Goal: Find specific page/section: Find specific page/section

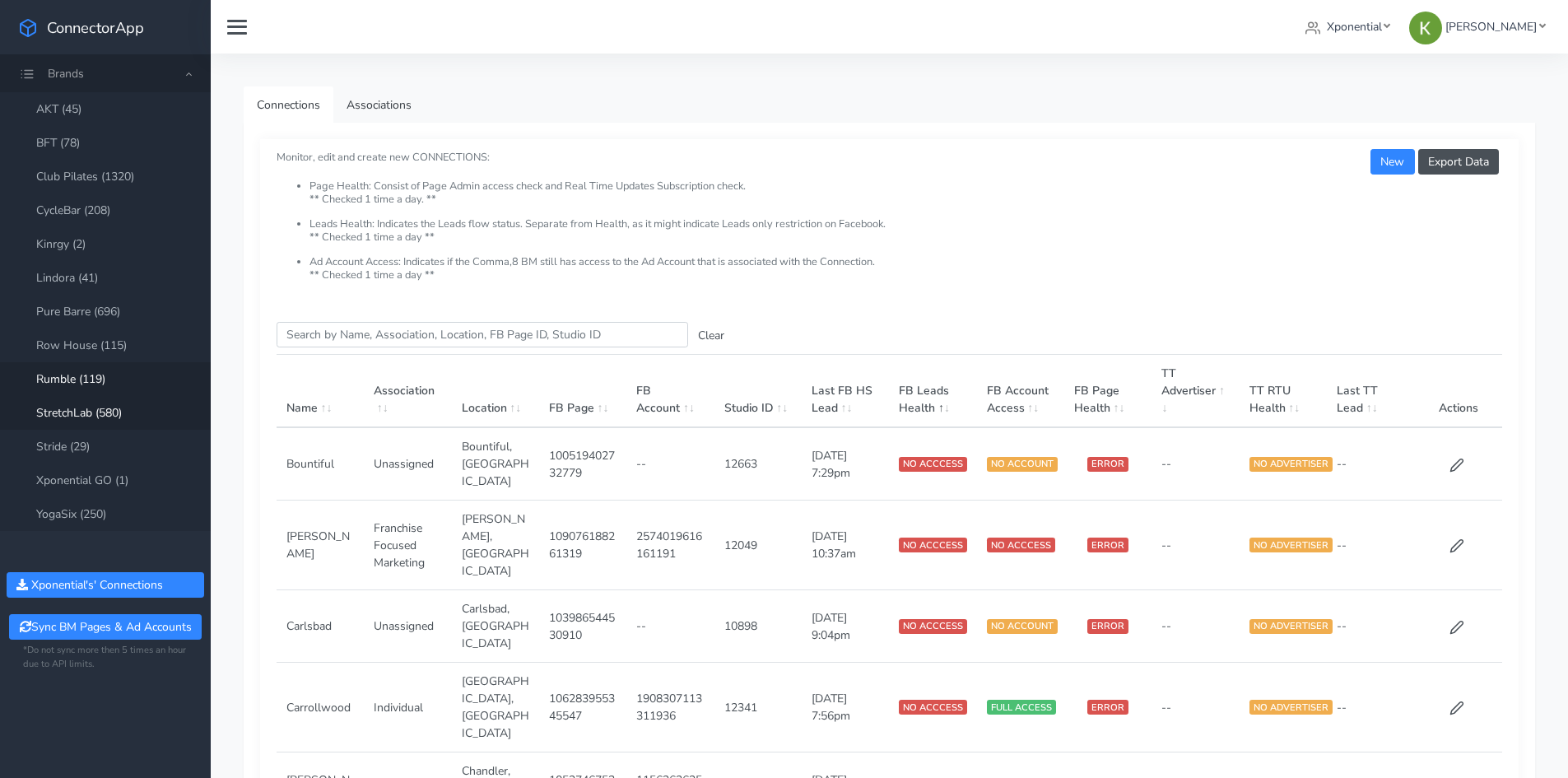
click at [90, 372] on link "Rumble (119)" at bounding box center [105, 379] width 211 height 33
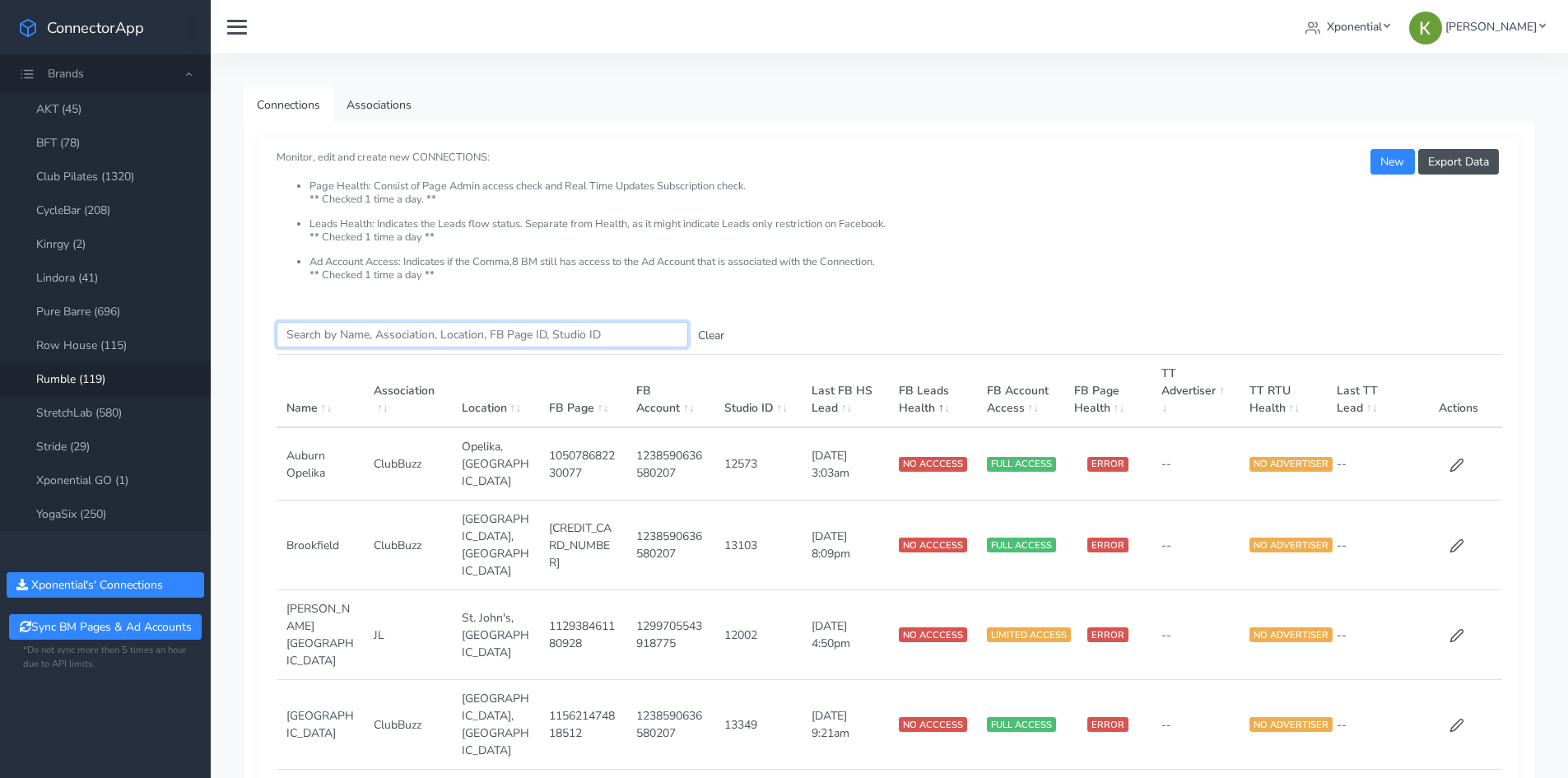
click at [425, 336] on input "Search this table" at bounding box center [482, 335] width 412 height 26
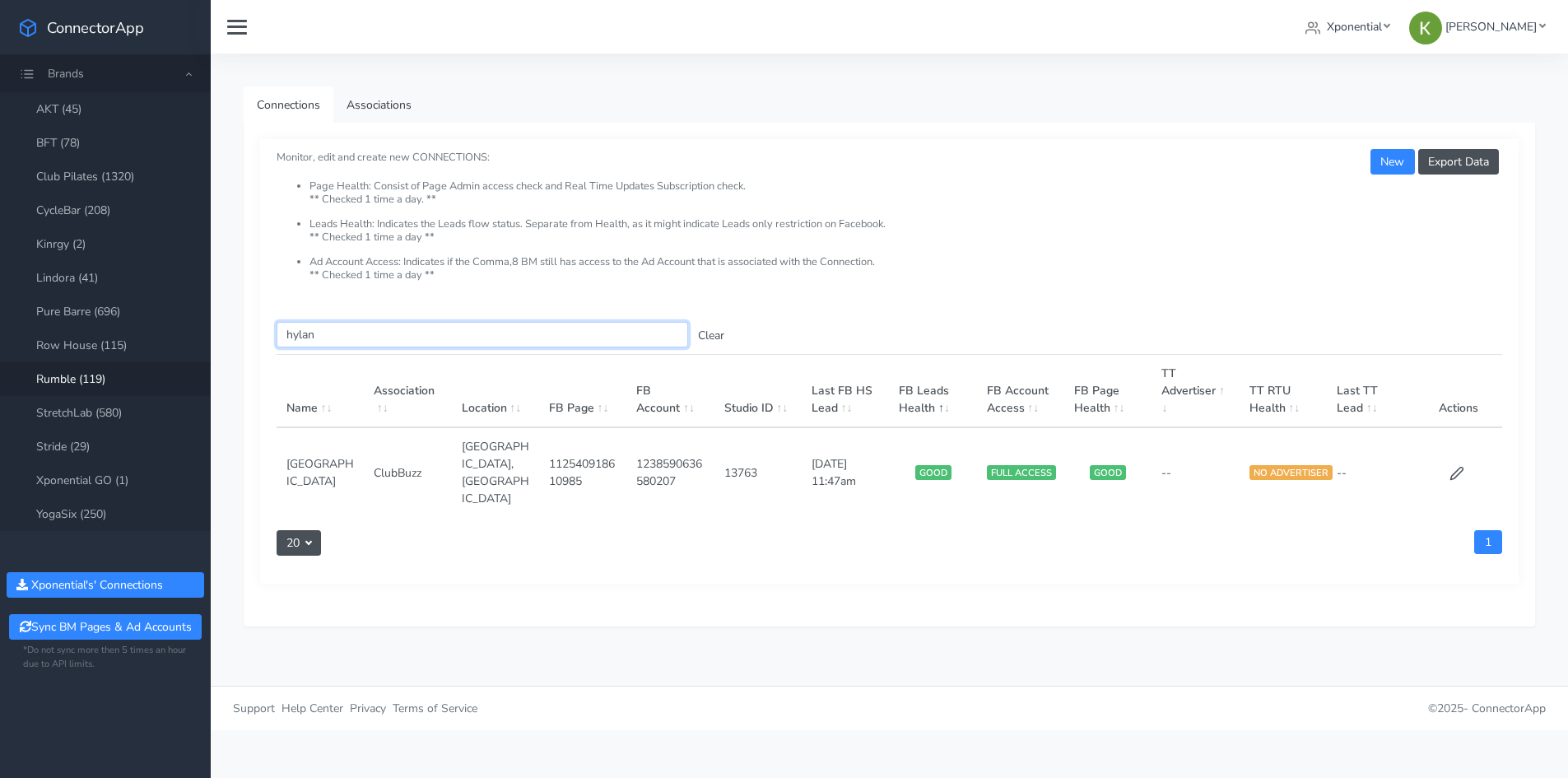
type input "hylan"
click at [742, 456] on td "13763" at bounding box center [758, 473] width 87 height 90
copy td "13763"
drag, startPoint x: 285, startPoint y: 449, endPoint x: 350, endPoint y: 461, distance: 66.1
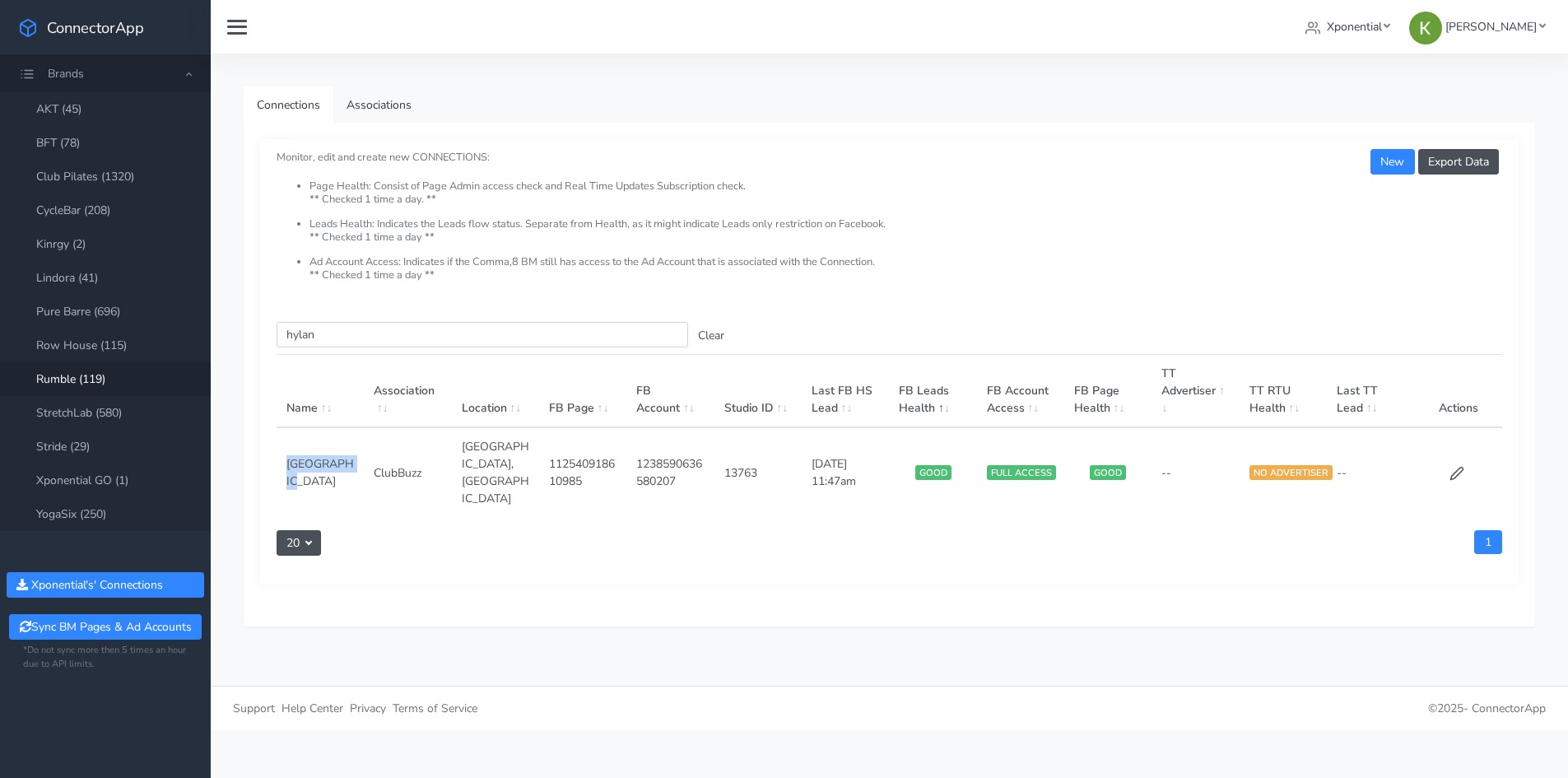
click at [350, 461] on td "[GEOGRAPHIC_DATA]" at bounding box center [320, 473] width 87 height 90
copy td "[GEOGRAPHIC_DATA]"
click at [639, 451] on td "1238590636580207" at bounding box center [670, 473] width 87 height 90
click at [643, 449] on td "1238590636580207" at bounding box center [670, 473] width 87 height 90
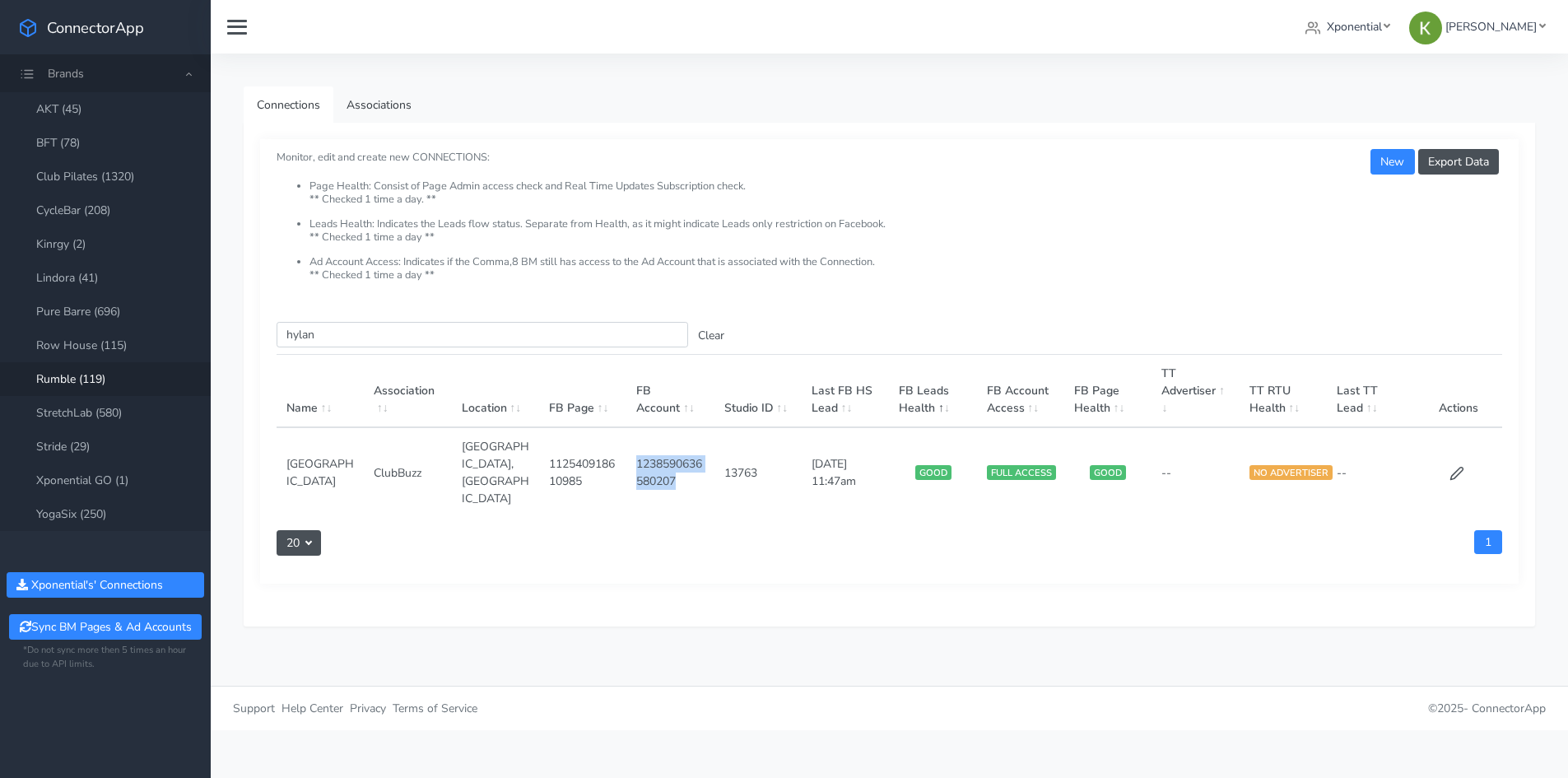
copy td "1238590636580207"
click at [106, 408] on link "StretchLab (580)" at bounding box center [105, 413] width 211 height 33
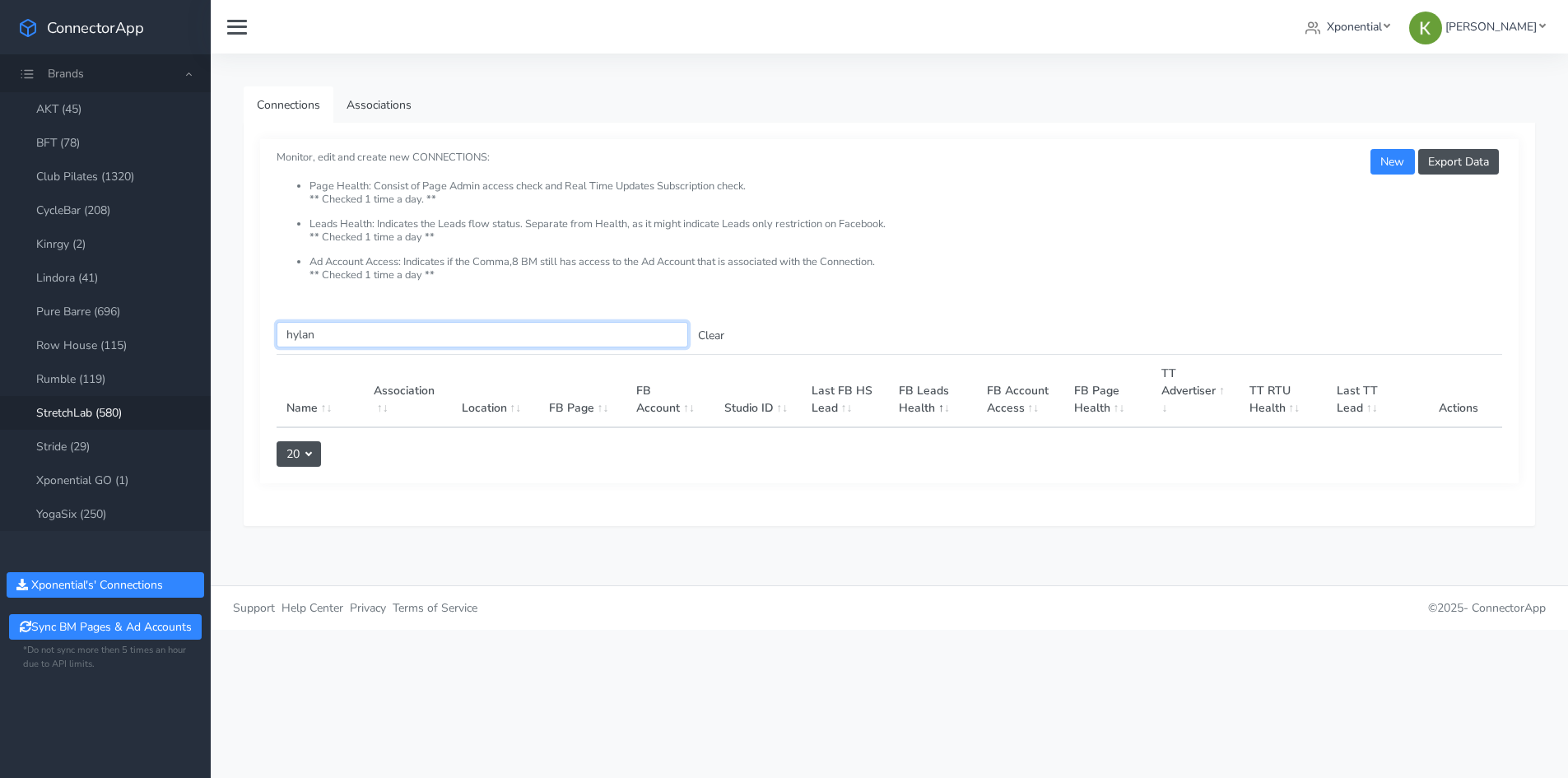
click at [310, 337] on input "hylan" at bounding box center [482, 335] width 412 height 26
click at [1397, 25] on link "Xponential" at bounding box center [1348, 26] width 98 height 30
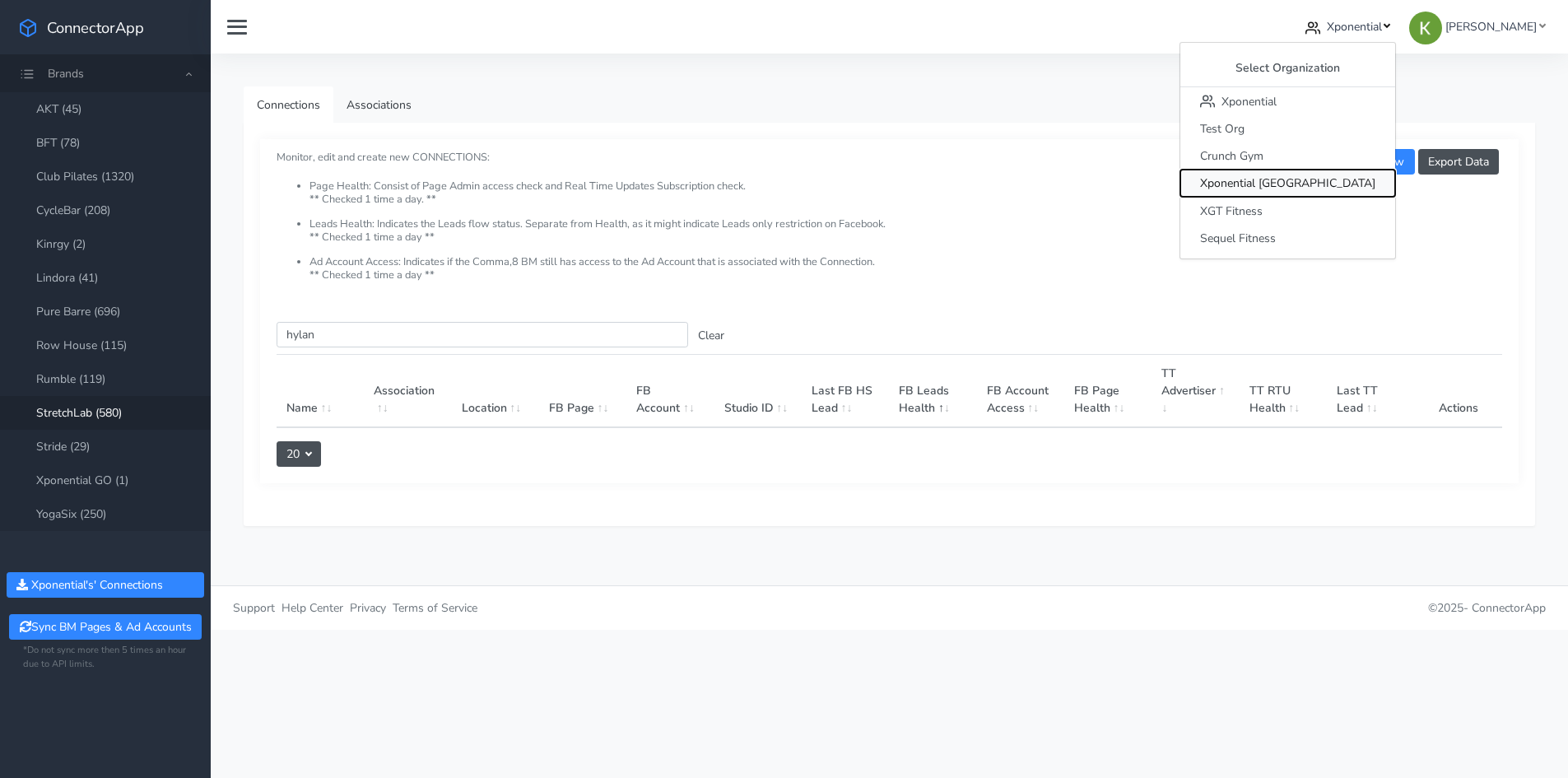
click at [1376, 187] on span "Xponential [GEOGRAPHIC_DATA]" at bounding box center [1288, 184] width 176 height 16
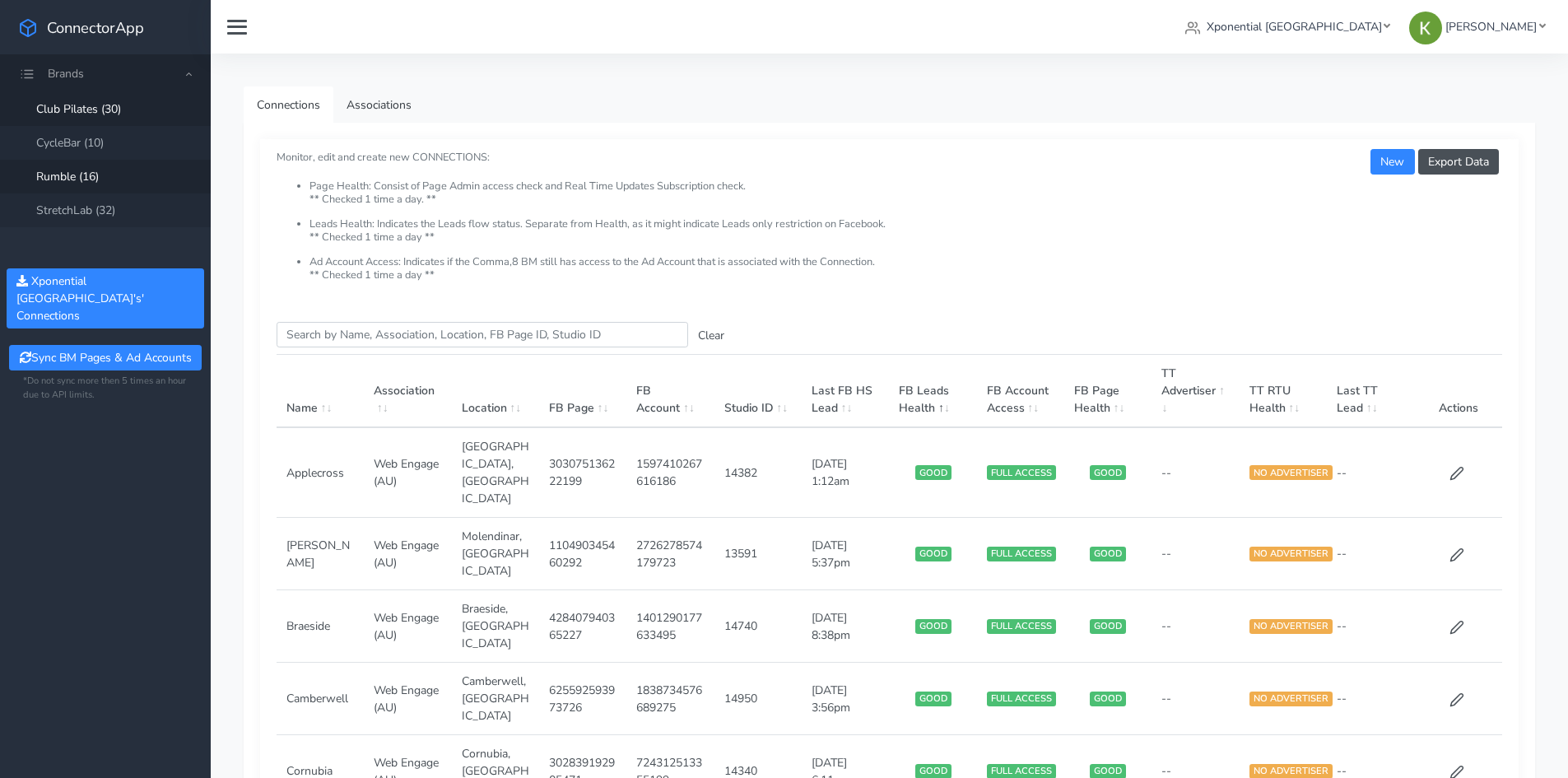
click at [96, 185] on link "Rumble (16)" at bounding box center [105, 177] width 211 height 33
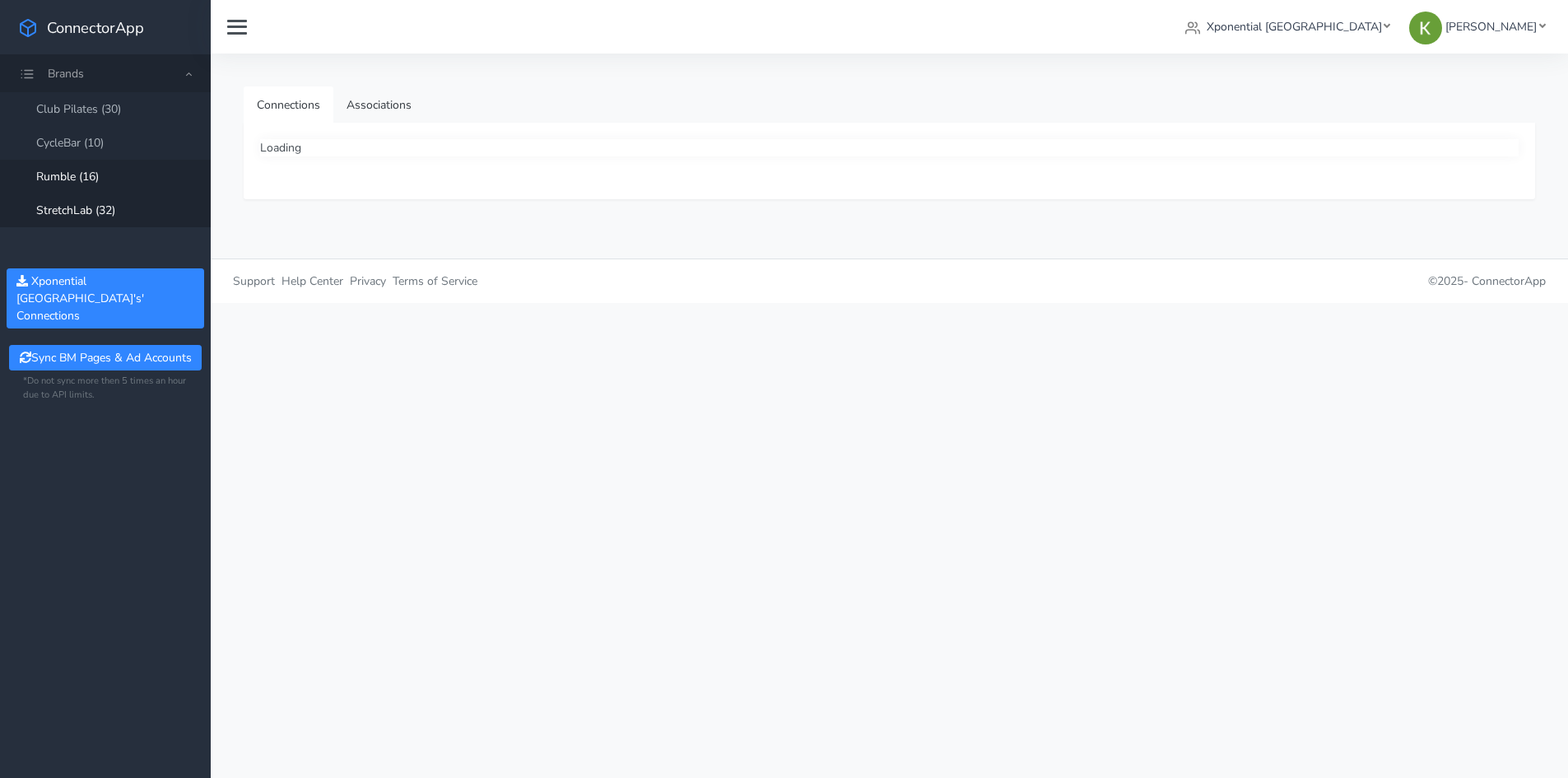
click at [96, 210] on link "StretchLab (32)" at bounding box center [105, 210] width 211 height 33
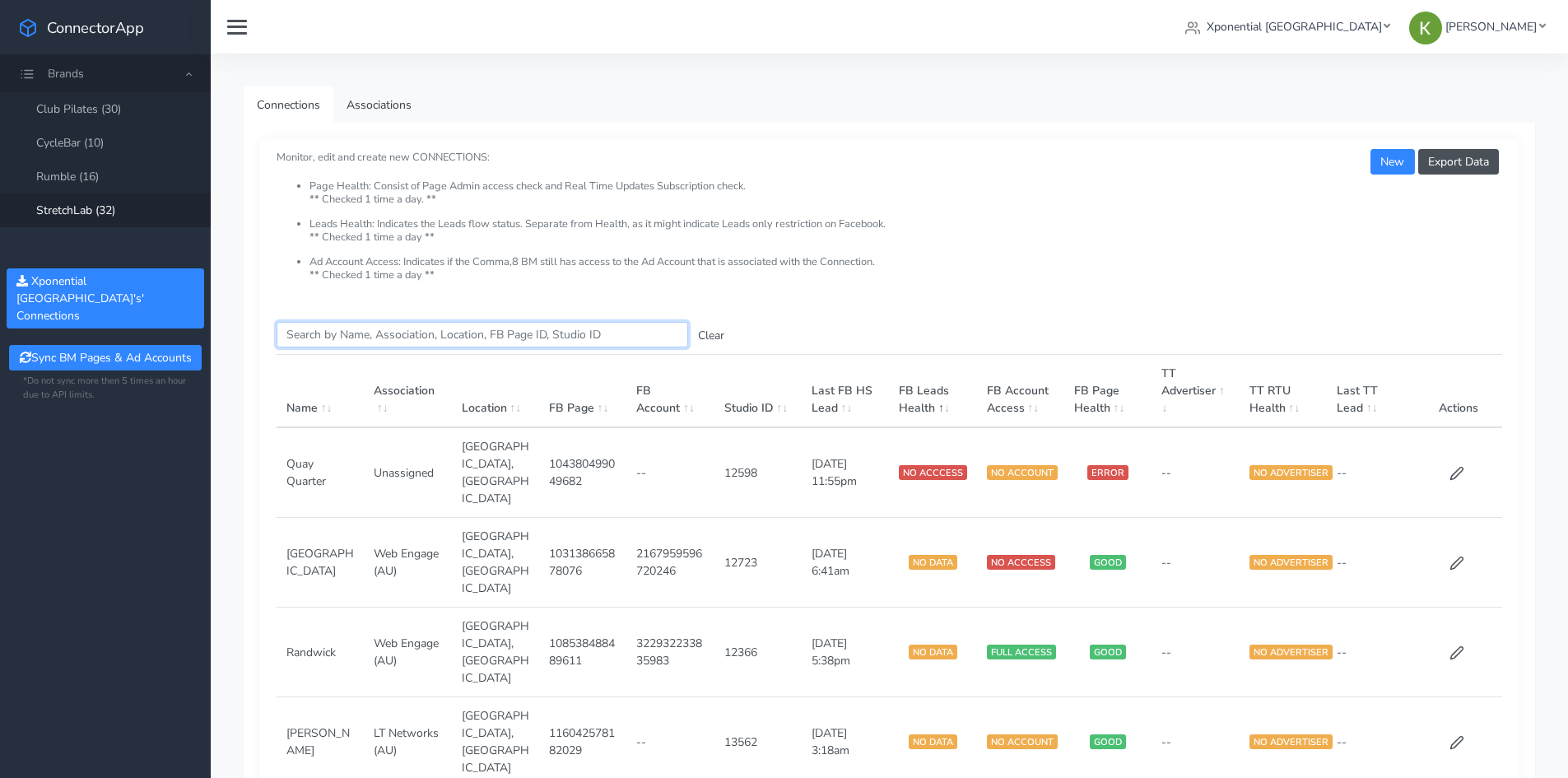
click at [365, 328] on input "Search this table" at bounding box center [482, 335] width 412 height 26
paste input "515980030718215"
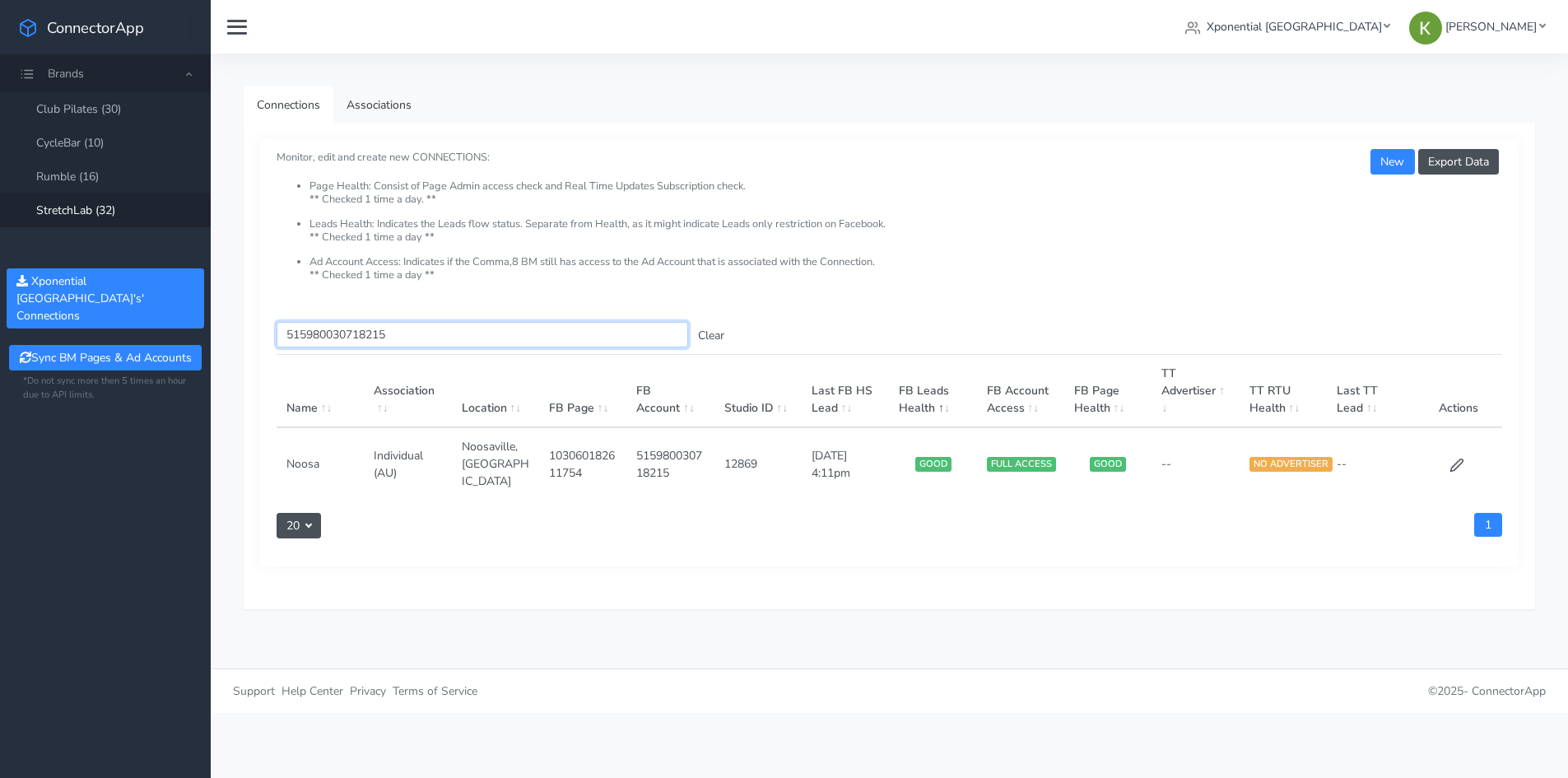
type input "515980030718215"
click at [1385, 37] on link "Xponential [GEOGRAPHIC_DATA]" at bounding box center [1288, 26] width 218 height 30
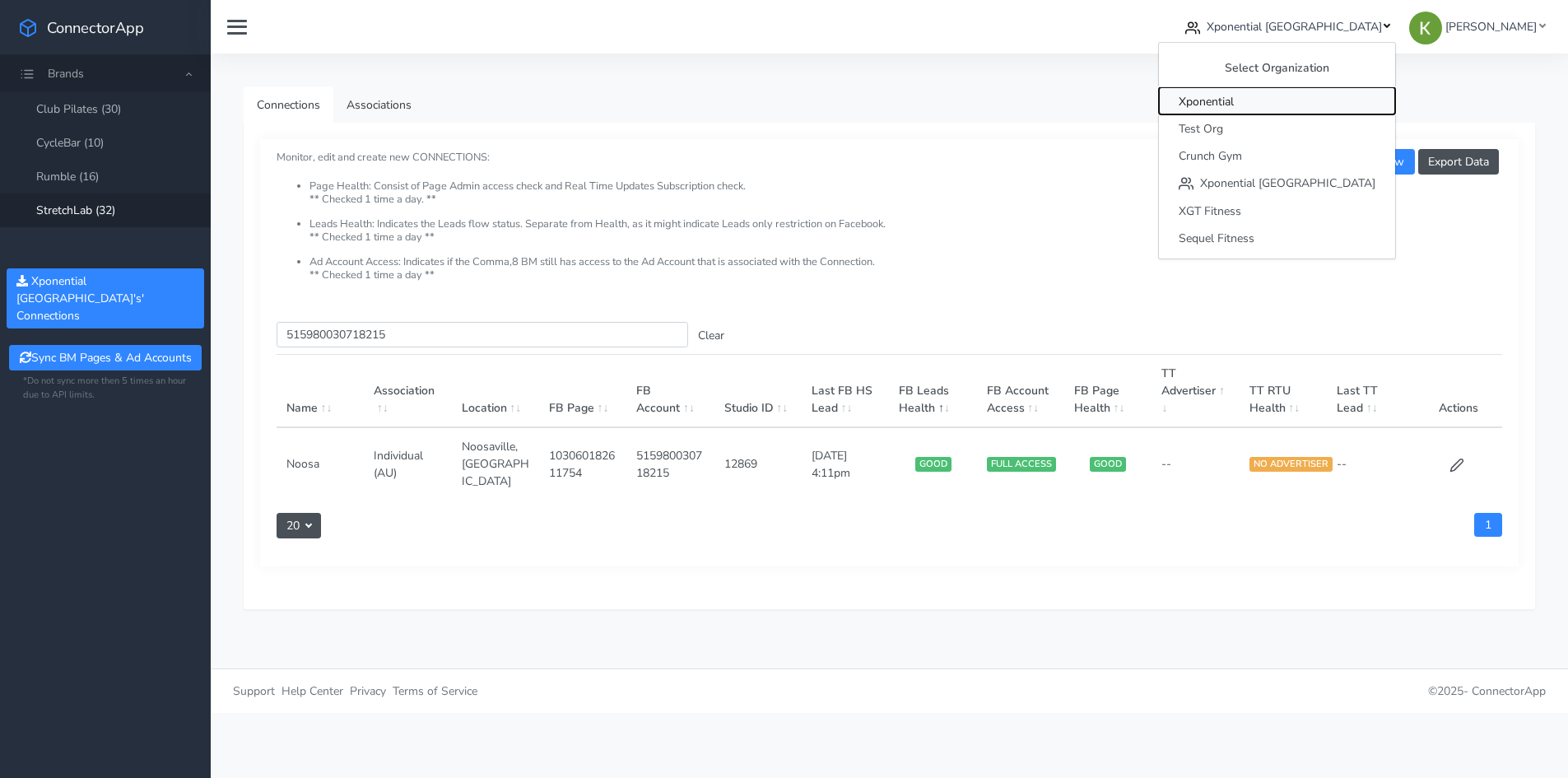
click at [1235, 101] on span "Xponential" at bounding box center [1206, 102] width 55 height 16
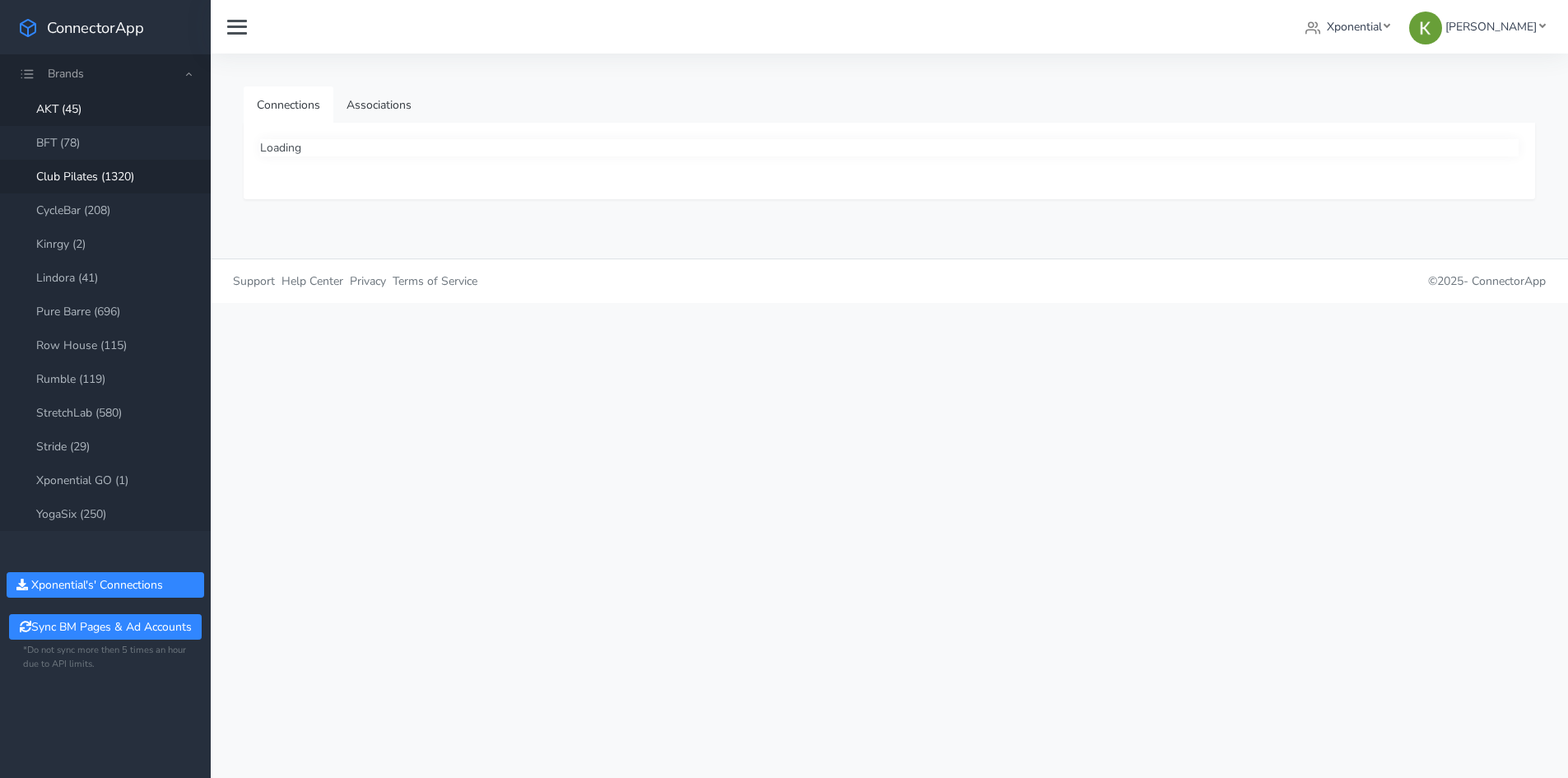
click at [140, 169] on link "Club Pilates (1320)" at bounding box center [105, 177] width 211 height 33
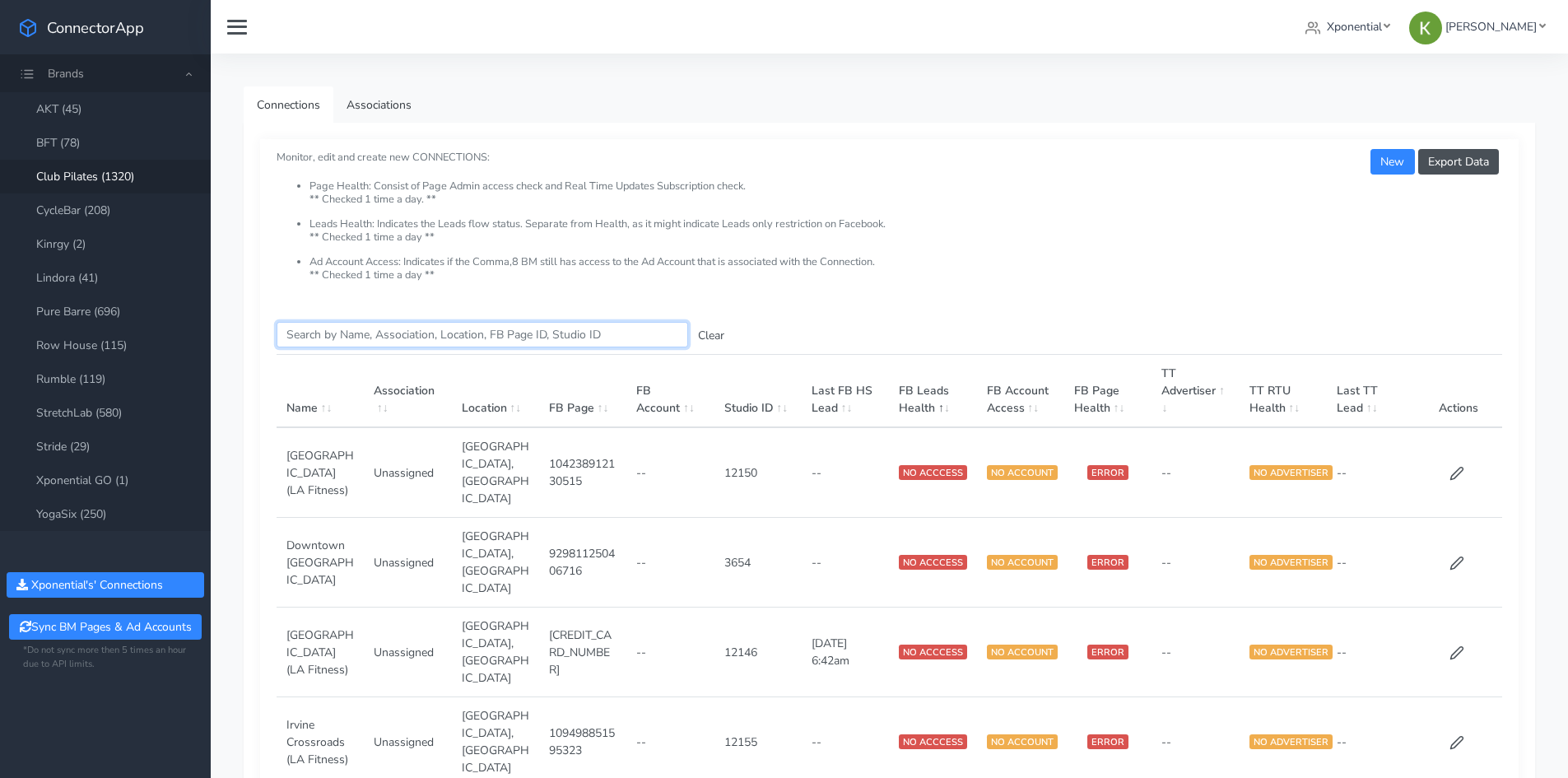
click at [471, 326] on input "Search this table" at bounding box center [482, 335] width 412 height 26
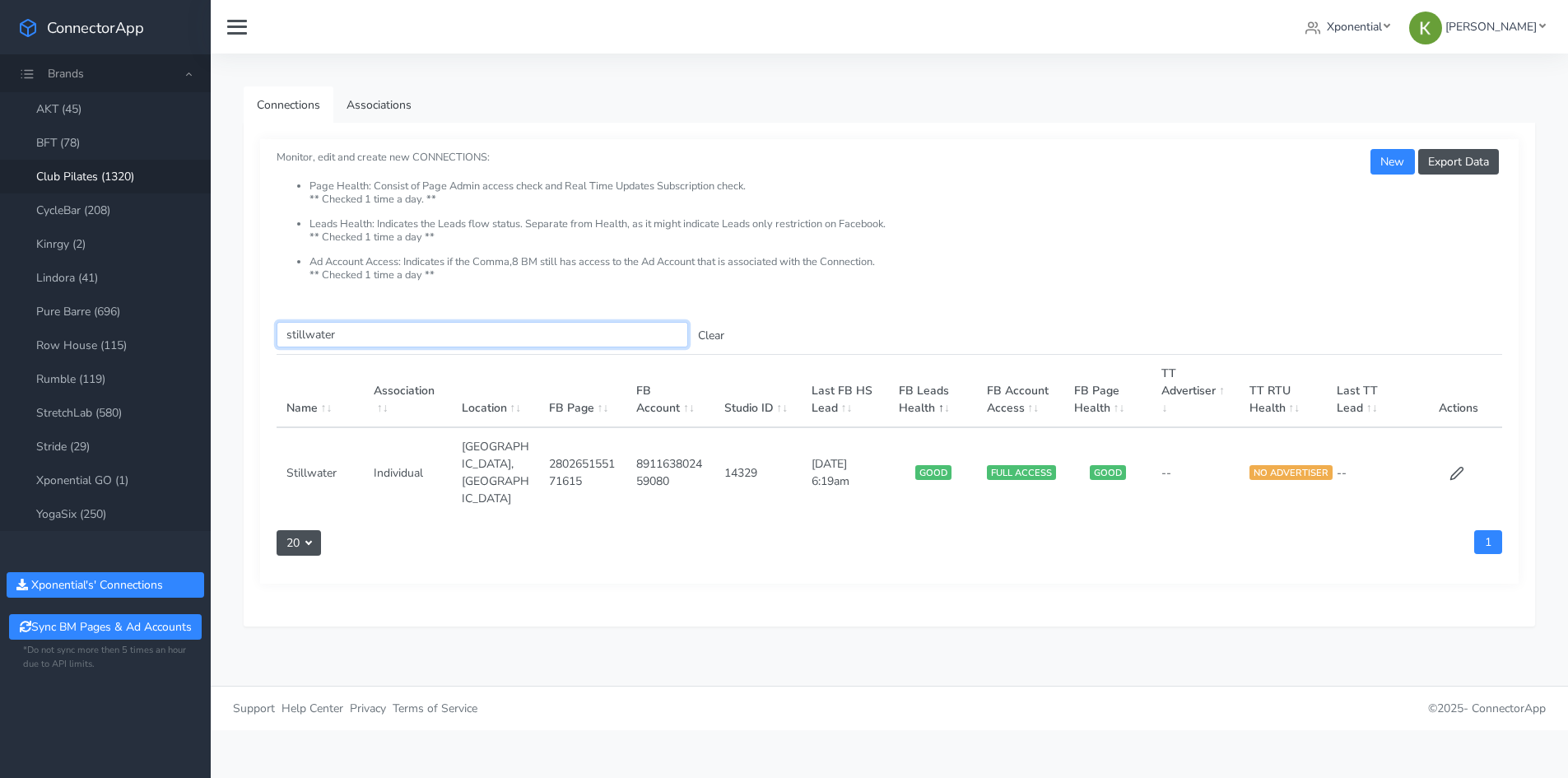
type input "stillwater"
drag, startPoint x: 518, startPoint y: 448, endPoint x: 521, endPoint y: 479, distance: 31.1
click at [521, 479] on td "[GEOGRAPHIC_DATA],[GEOGRAPHIC_DATA]" at bounding box center [495, 473] width 87 height 90
copy td "MN"
